Goal: Task Accomplishment & Management: Complete application form

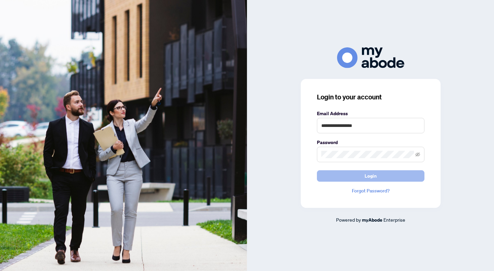
click at [361, 178] on button "Login" at bounding box center [371, 175] width 108 height 11
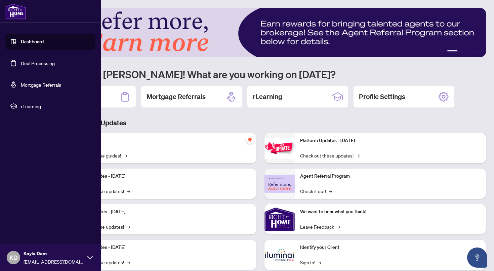
click at [21, 45] on link "Dashboard" at bounding box center [32, 42] width 23 height 6
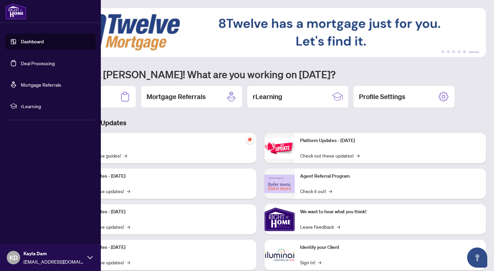
click at [21, 43] on link "Dashboard" at bounding box center [32, 42] width 23 height 6
click at [21, 41] on link "Dashboard" at bounding box center [32, 42] width 23 height 6
click at [37, 65] on link "Deal Processing" at bounding box center [38, 63] width 34 height 6
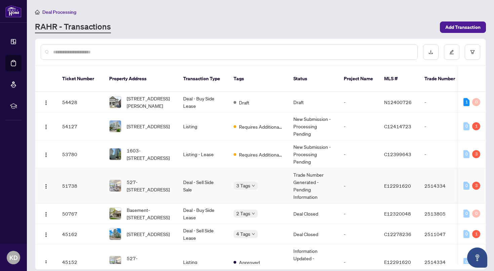
click at [254, 184] on td "3 Tags" at bounding box center [258, 185] width 60 height 35
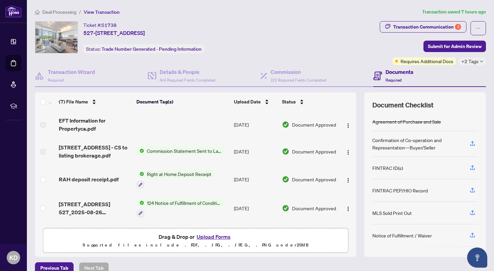
click at [211, 239] on button "Upload Forms" at bounding box center [214, 237] width 38 height 9
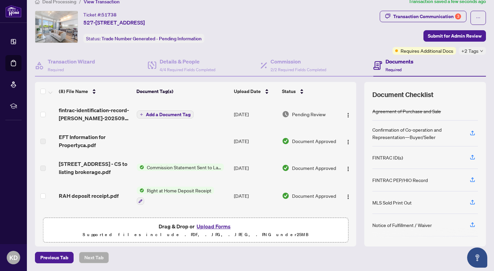
click at [69, 143] on span "EFT Information for Propertyca.pdf" at bounding box center [95, 141] width 72 height 16
click at [312, 142] on span "Document Approved" at bounding box center [314, 141] width 44 height 7
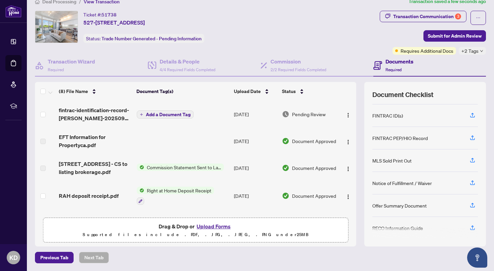
scroll to position [68, 0]
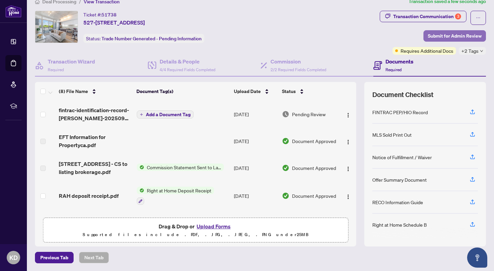
click at [441, 36] on span "Submit for Admin Review" at bounding box center [455, 36] width 54 height 11
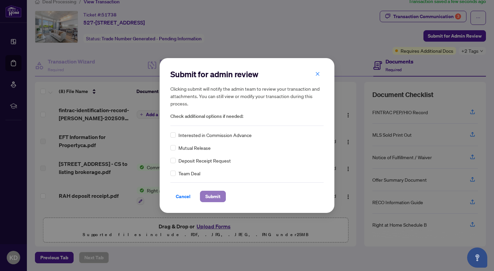
click at [212, 195] on span "Submit" at bounding box center [212, 196] width 15 height 11
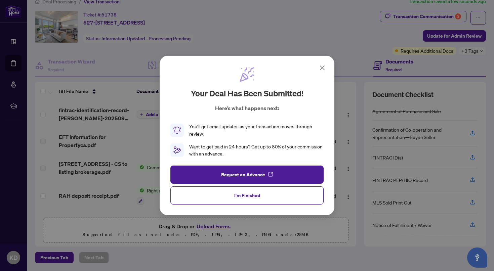
click at [321, 67] on icon at bounding box center [322, 68] width 8 height 8
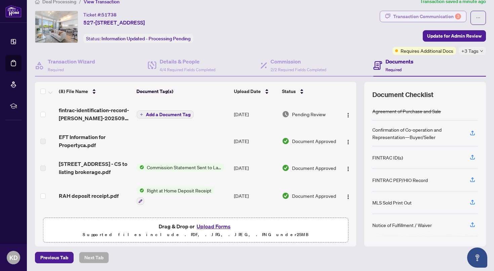
click at [417, 14] on div "Transaction Communication 3" at bounding box center [427, 16] width 68 height 11
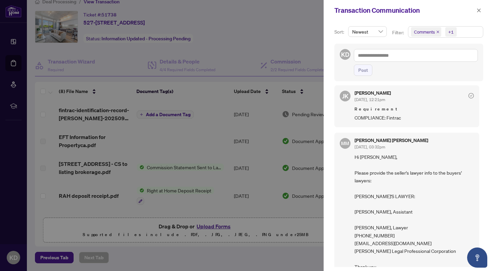
scroll to position [150, 0]
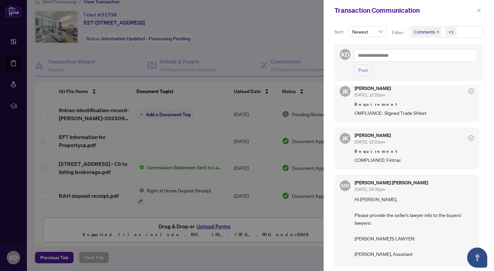
click at [478, 8] on span "button" at bounding box center [479, 10] width 5 height 11
